Goal: Find specific page/section: Find specific page/section

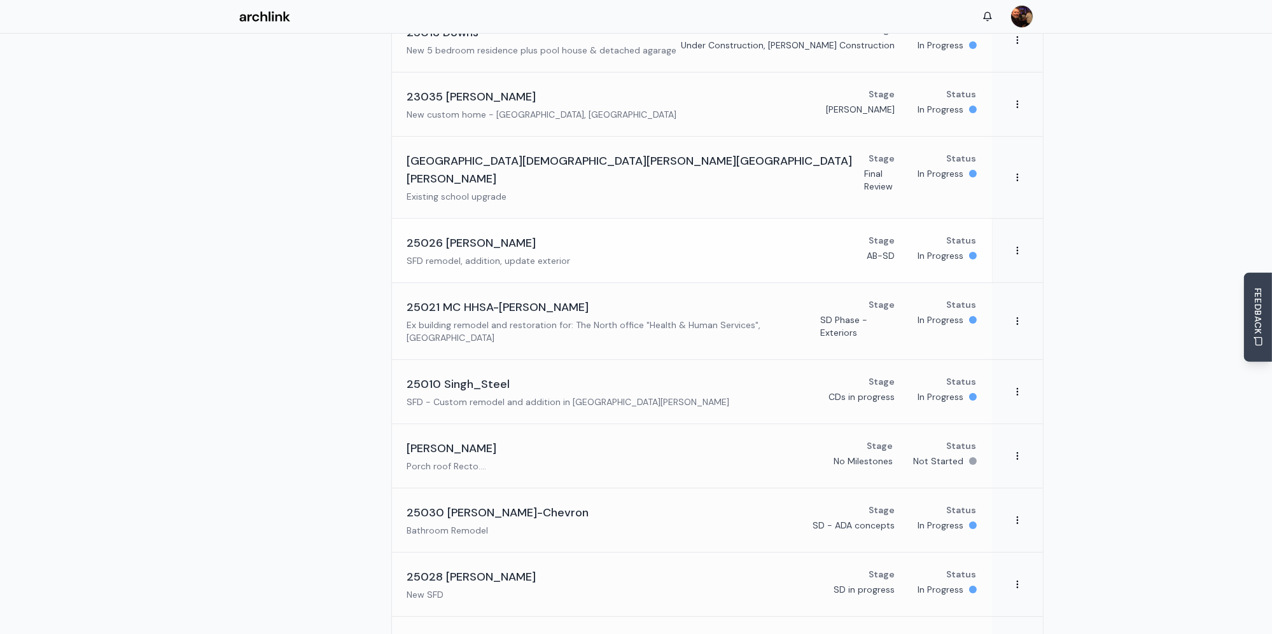
scroll to position [254, 0]
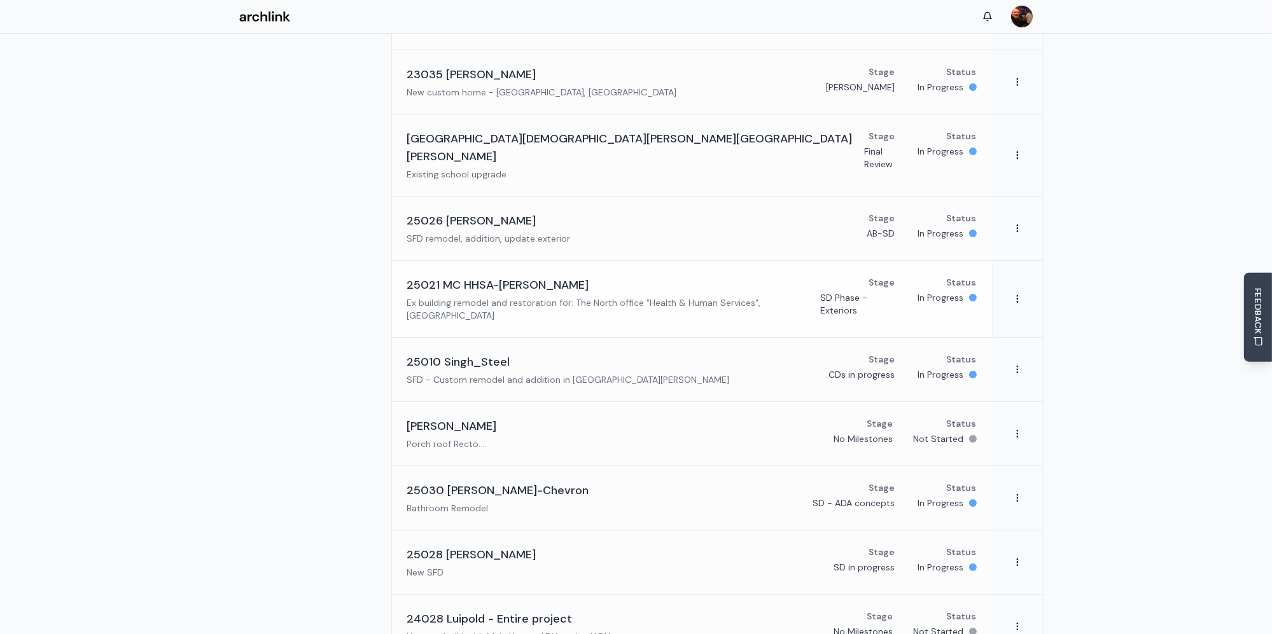
click at [487, 276] on div "25021 MC HHSA-[PERSON_NAME] Ex building remodel and restoration for: The North …" at bounding box center [613, 299] width 413 height 46
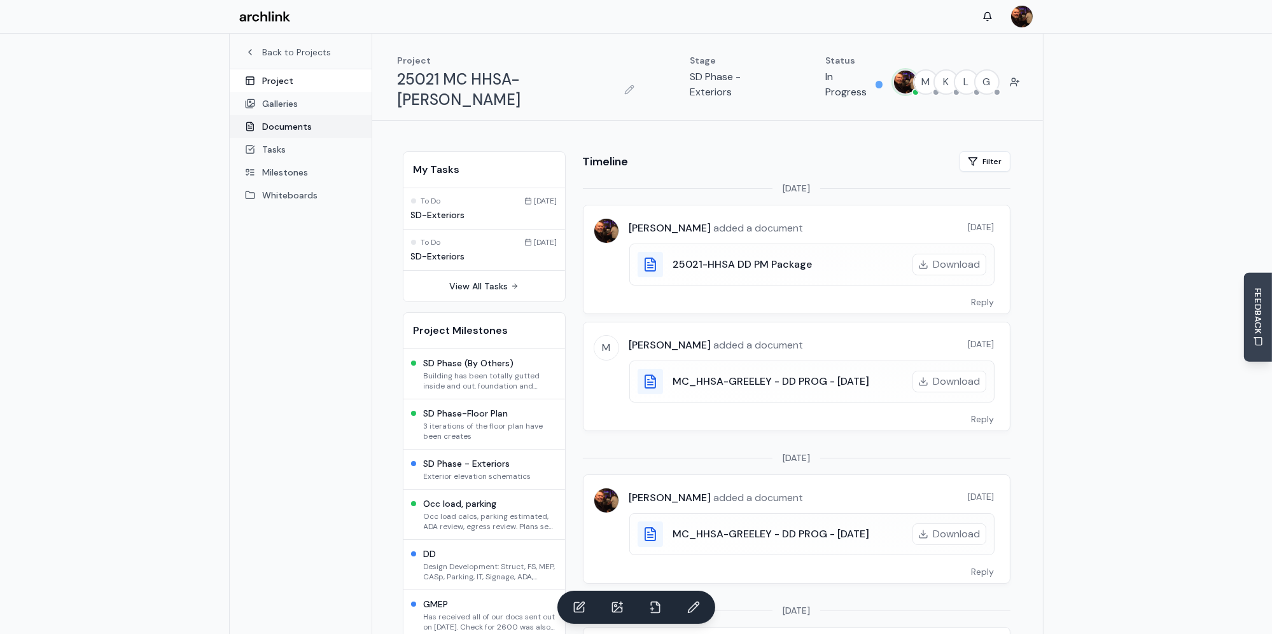
click at [299, 128] on link "Documents" at bounding box center [301, 126] width 142 height 23
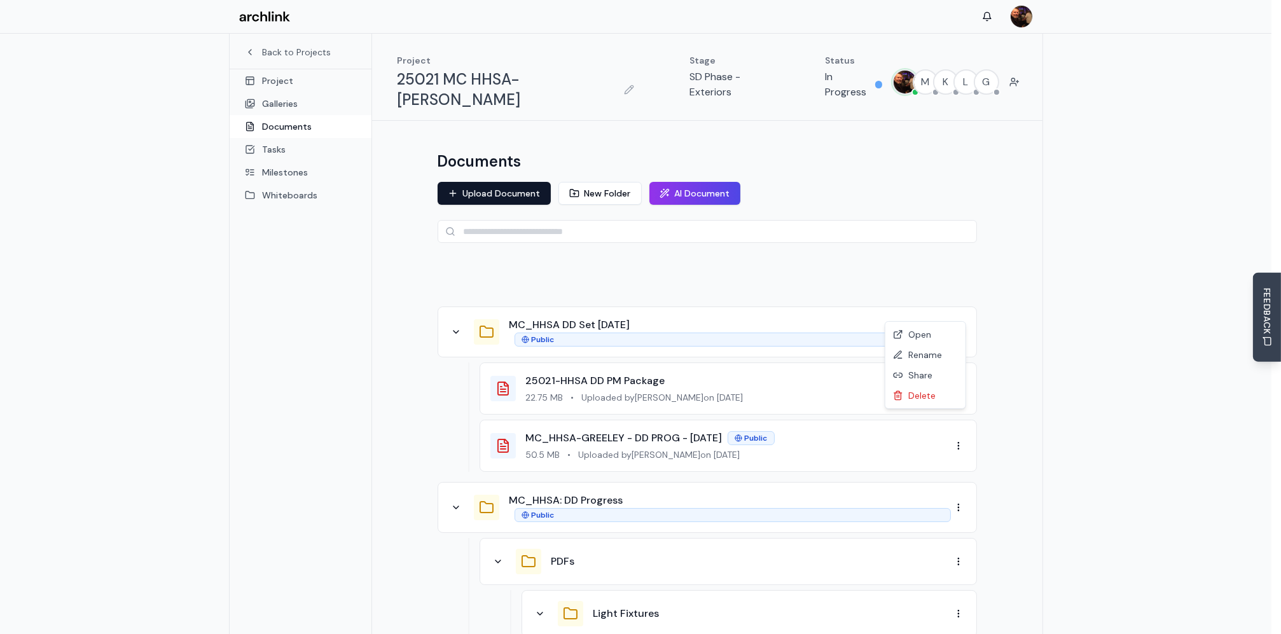
click at [920, 488] on div "Share" at bounding box center [925, 488] width 75 height 20
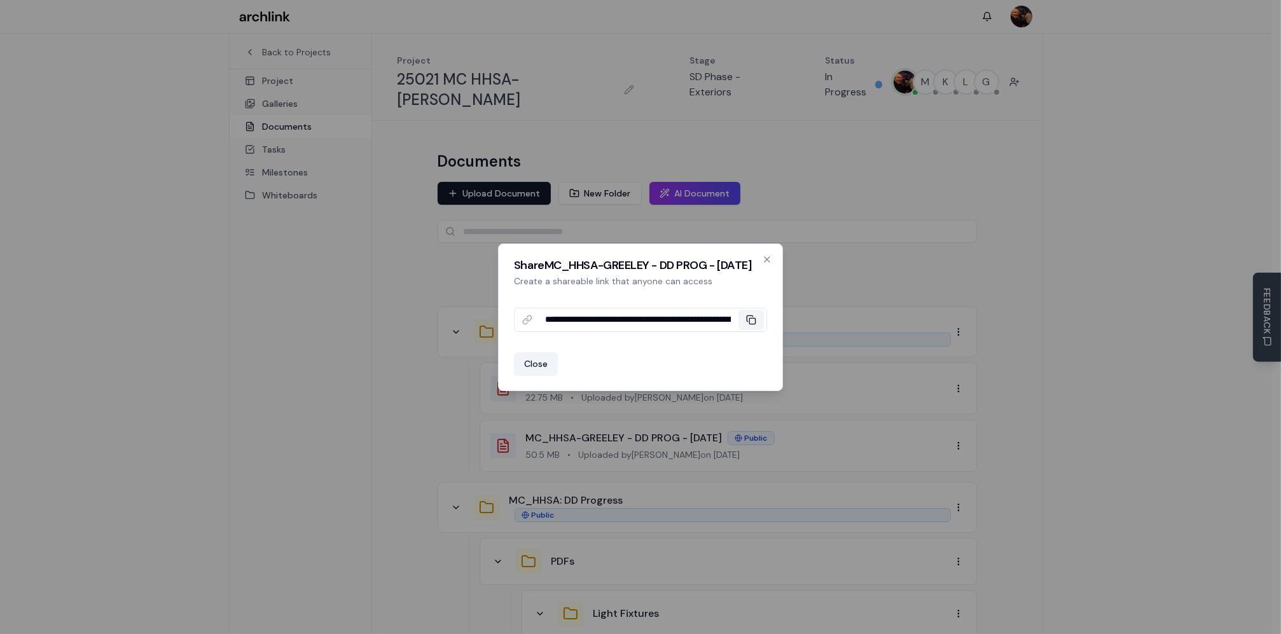
click at [753, 322] on icon at bounding box center [751, 320] width 10 height 10
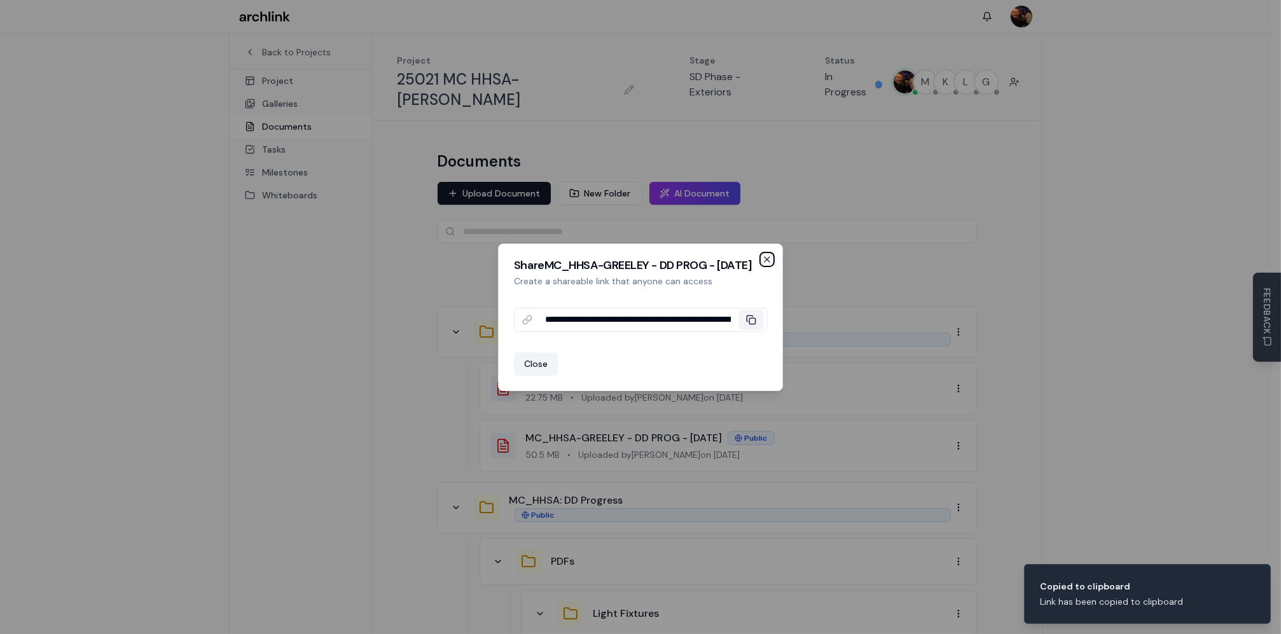
click at [766, 262] on icon "button" at bounding box center [767, 259] width 10 height 10
